Goal: Find contact information: Find contact information

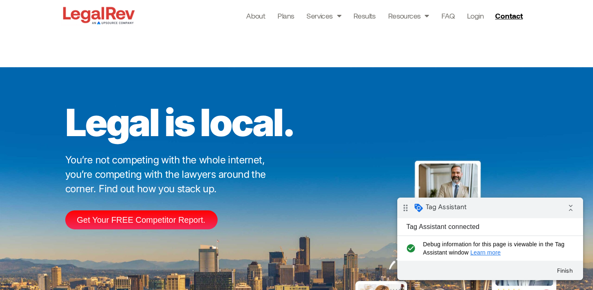
scroll to position [2461, 0]
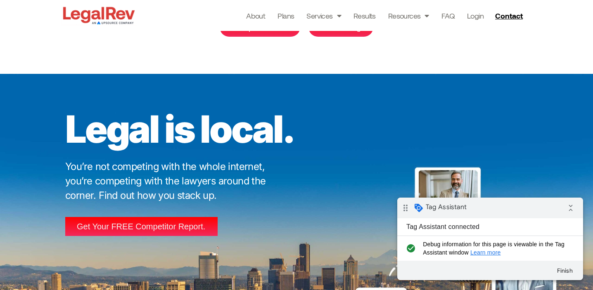
click at [177, 226] on span "Get Your FREE Competitor Report." at bounding box center [141, 227] width 128 height 8
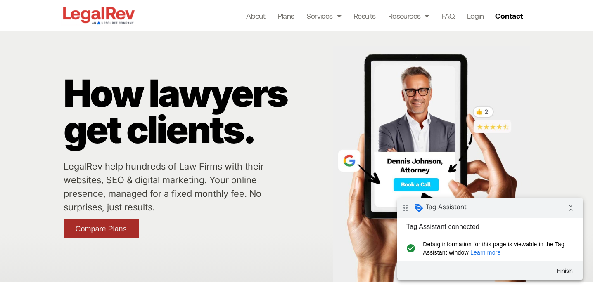
click at [102, 226] on span "Compare Plans" at bounding box center [101, 228] width 51 height 7
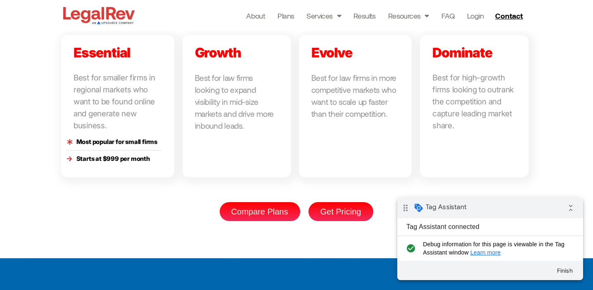
scroll to position [2282, 0]
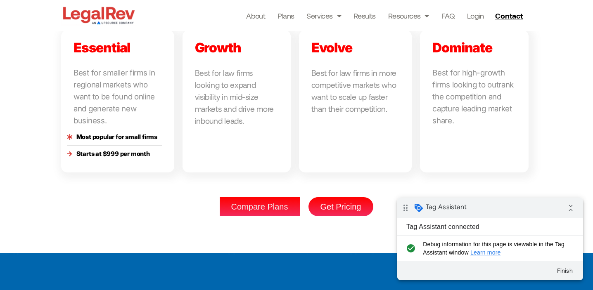
click at [257, 205] on span "Compare Plans" at bounding box center [259, 207] width 57 height 8
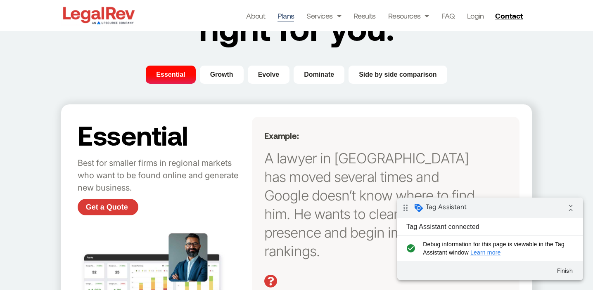
scroll to position [276, 0]
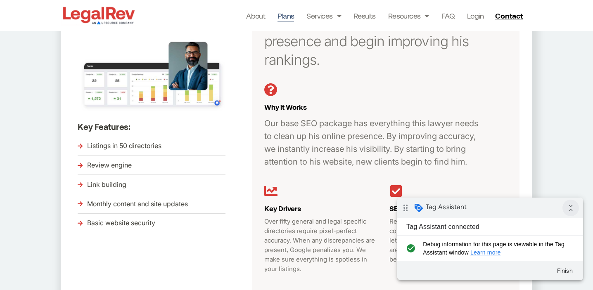
click at [569, 206] on icon "collapse_all" at bounding box center [570, 208] width 17 height 17
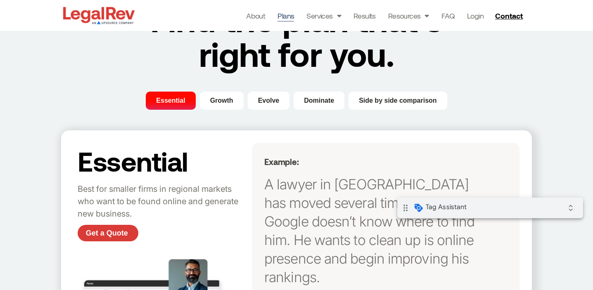
scroll to position [0, 0]
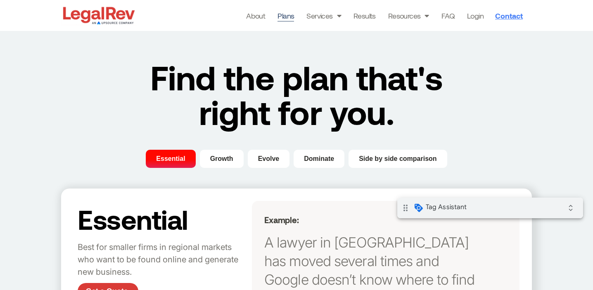
click at [512, 18] on span "Contact" at bounding box center [509, 15] width 28 height 7
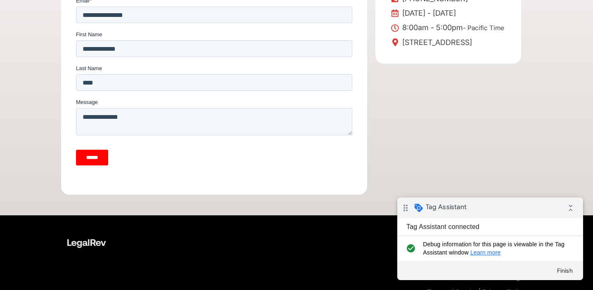
scroll to position [354, 0]
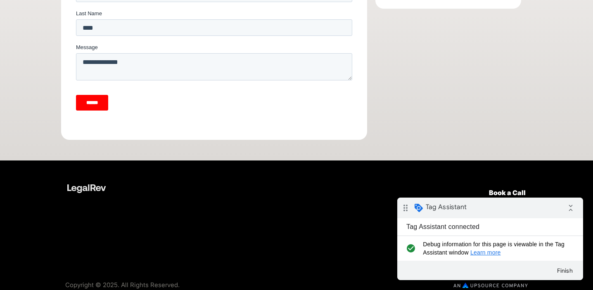
click at [102, 102] on input "******" at bounding box center [92, 103] width 32 height 16
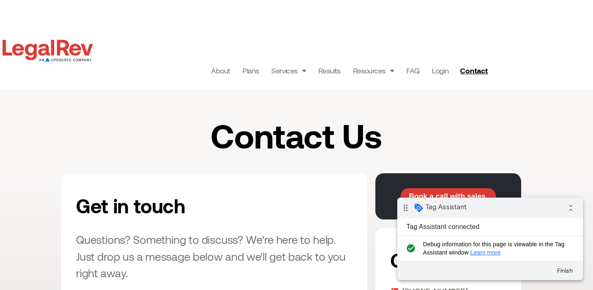
scroll to position [0, 0]
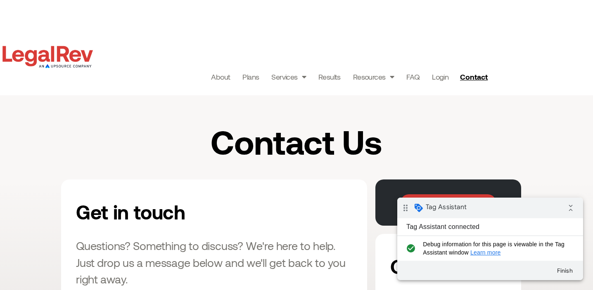
click at [48, 55] on img at bounding box center [47, 56] width 95 height 27
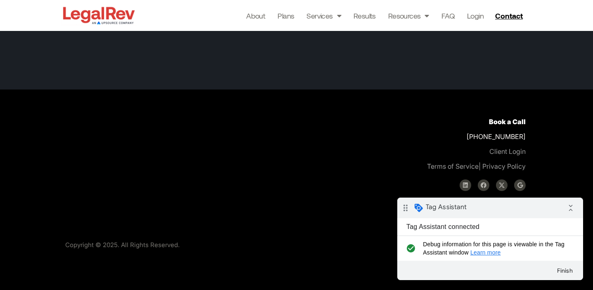
scroll to position [2307, 0]
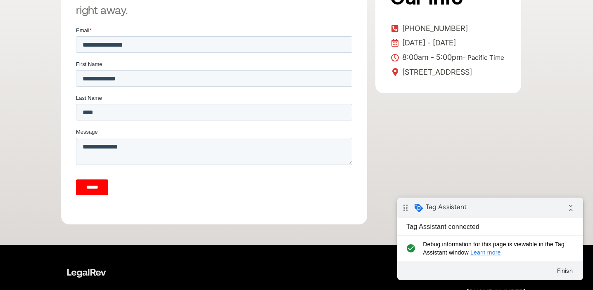
scroll to position [35, 0]
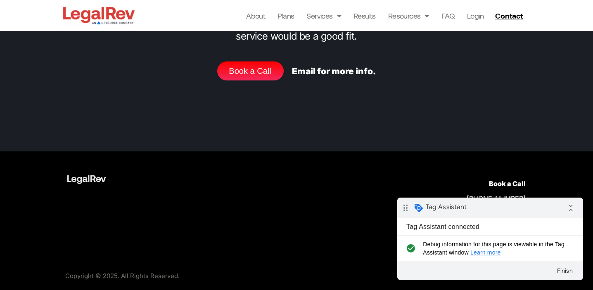
scroll to position [3396, 0]
click at [236, 81] on link "Book a Call" at bounding box center [250, 71] width 66 height 19
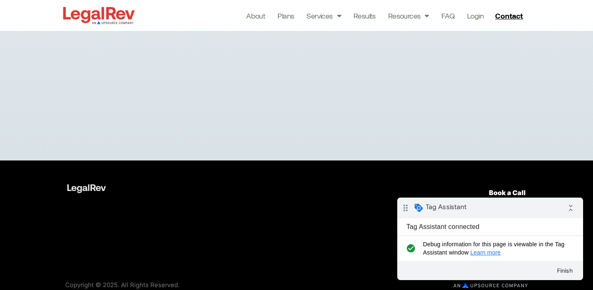
scroll to position [237, 0]
